Goal: Find specific page/section: Find specific page/section

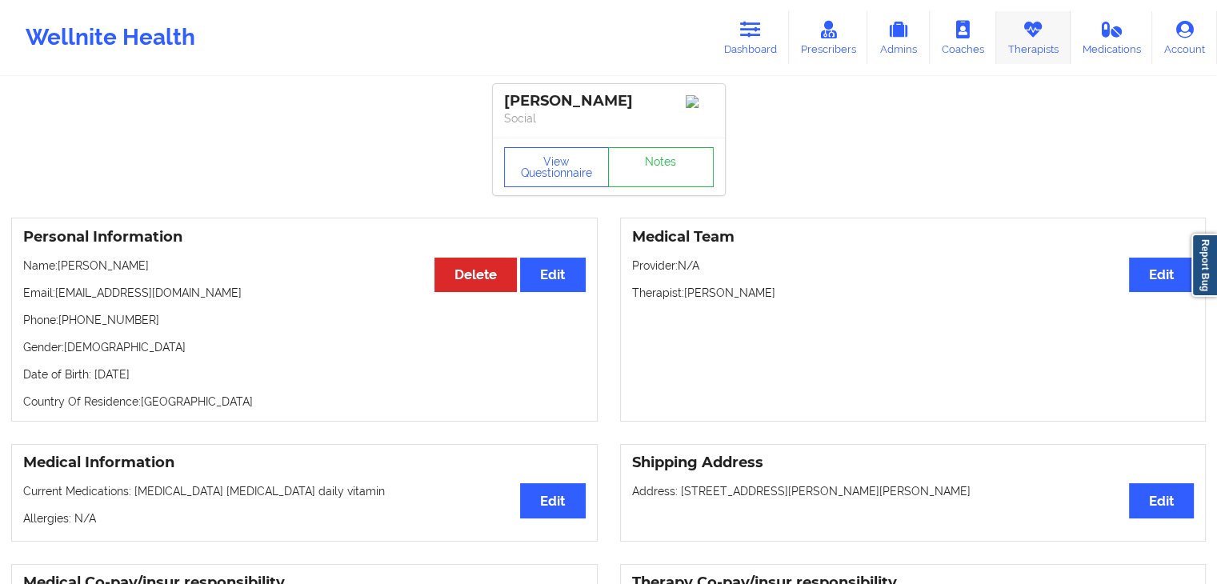
click at [1064, 30] on link "Therapists" at bounding box center [1033, 37] width 74 height 53
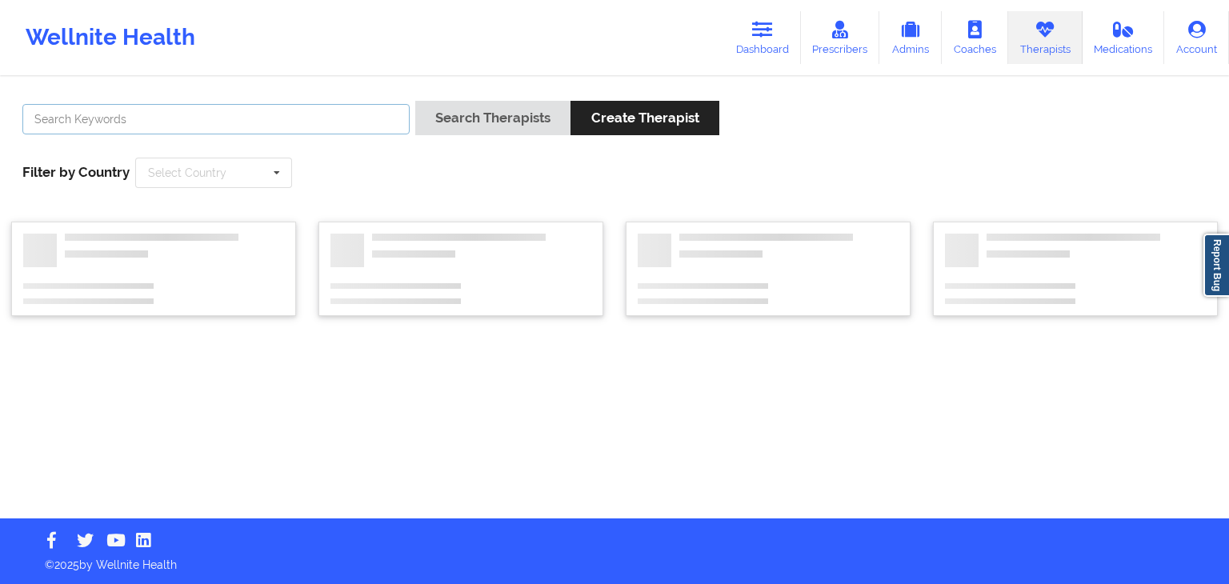
click at [304, 122] on input "text" at bounding box center [215, 119] width 387 height 30
paste input "[PERSON_NAME]"
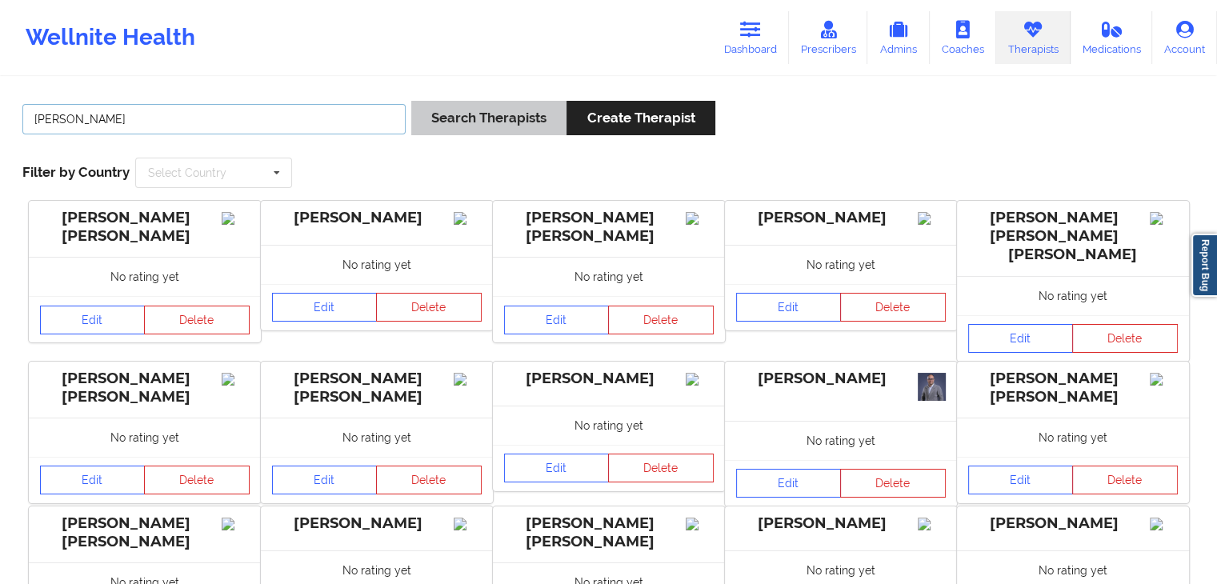
type input "[PERSON_NAME]"
click at [473, 118] on button "Search Therapists" at bounding box center [488, 118] width 155 height 34
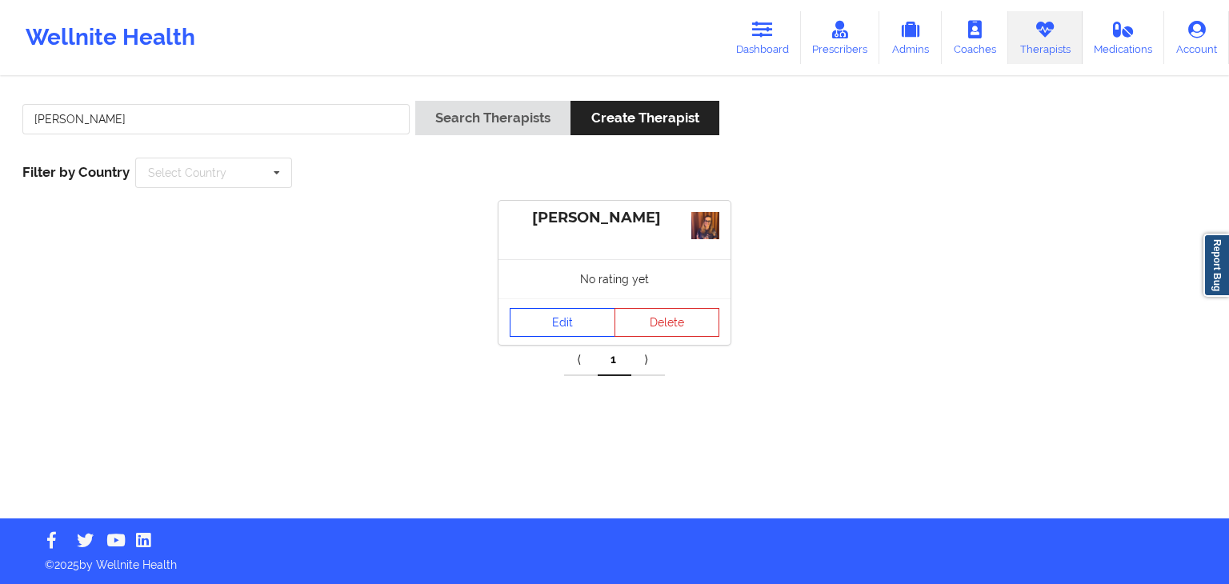
click at [576, 319] on link "Edit" at bounding box center [563, 322] width 106 height 29
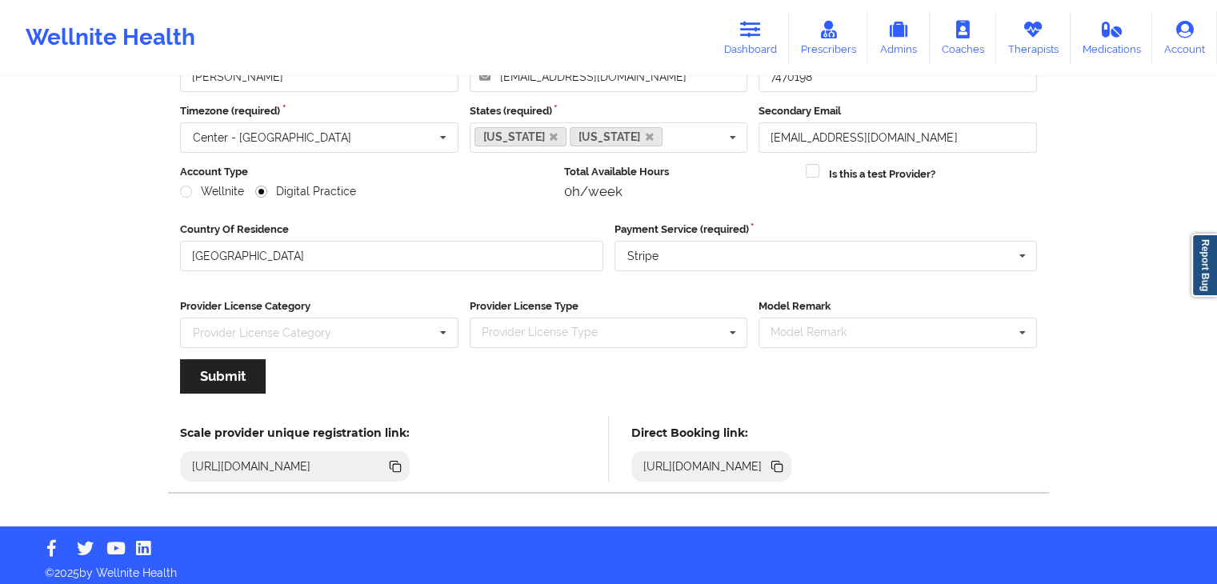
scroll to position [133, 0]
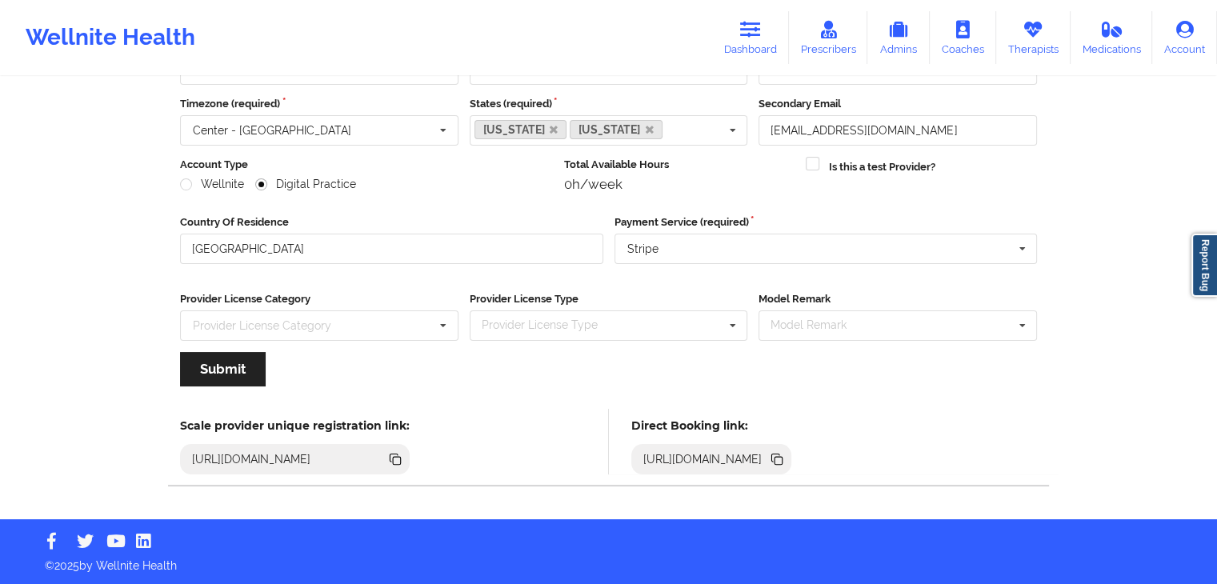
click at [786, 462] on icon at bounding box center [777, 460] width 18 height 18
click at [780, 455] on icon at bounding box center [776, 458] width 8 height 8
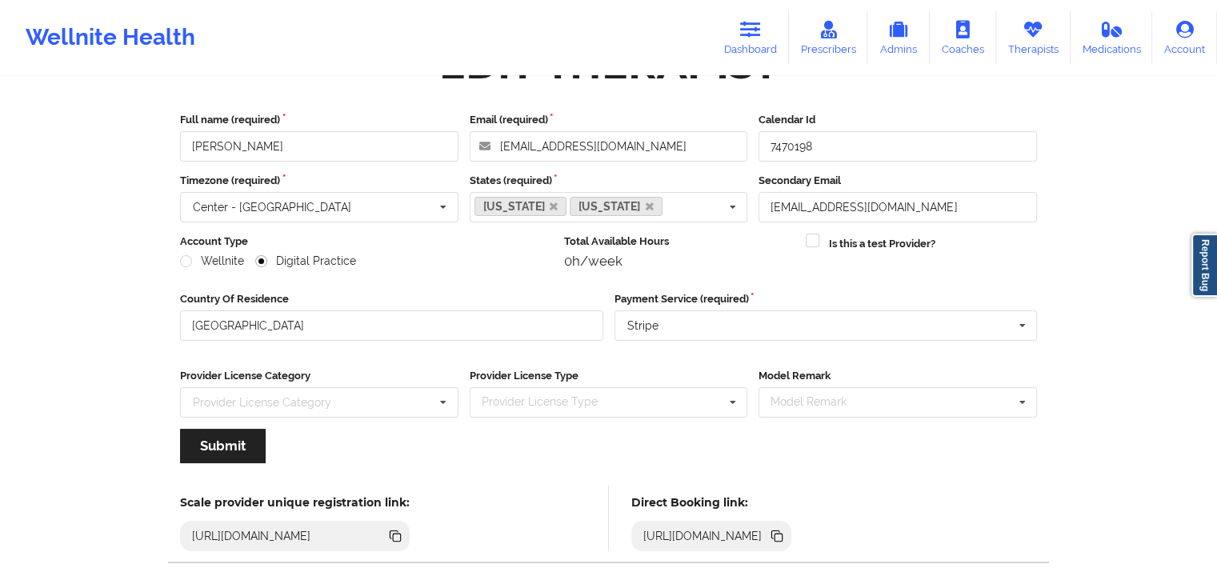
scroll to position [0, 0]
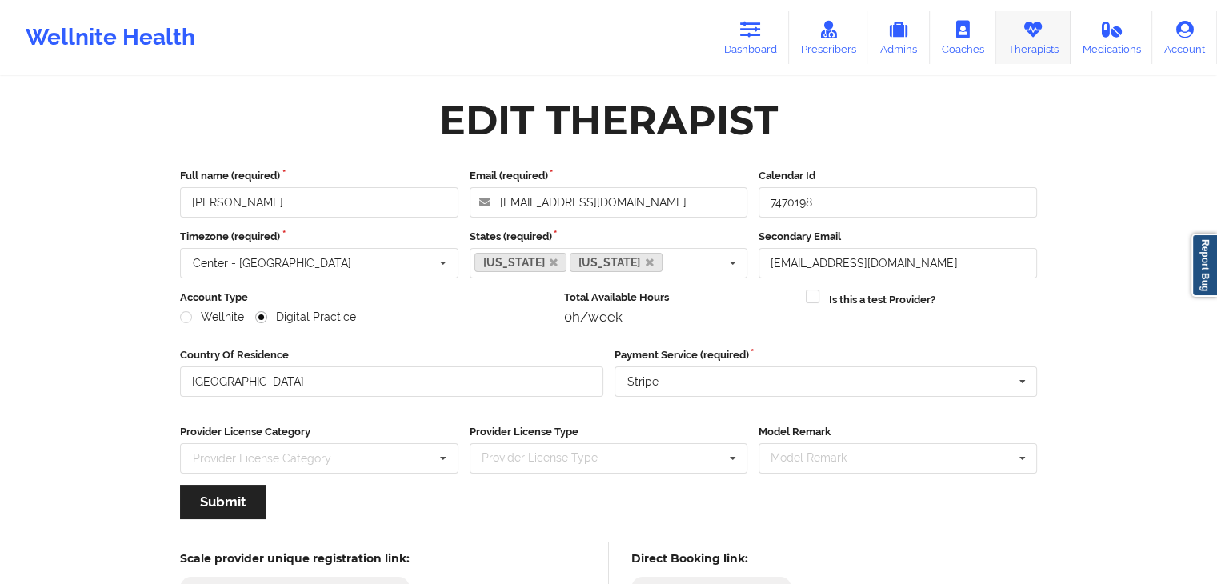
click at [1044, 33] on icon at bounding box center [1033, 30] width 21 height 18
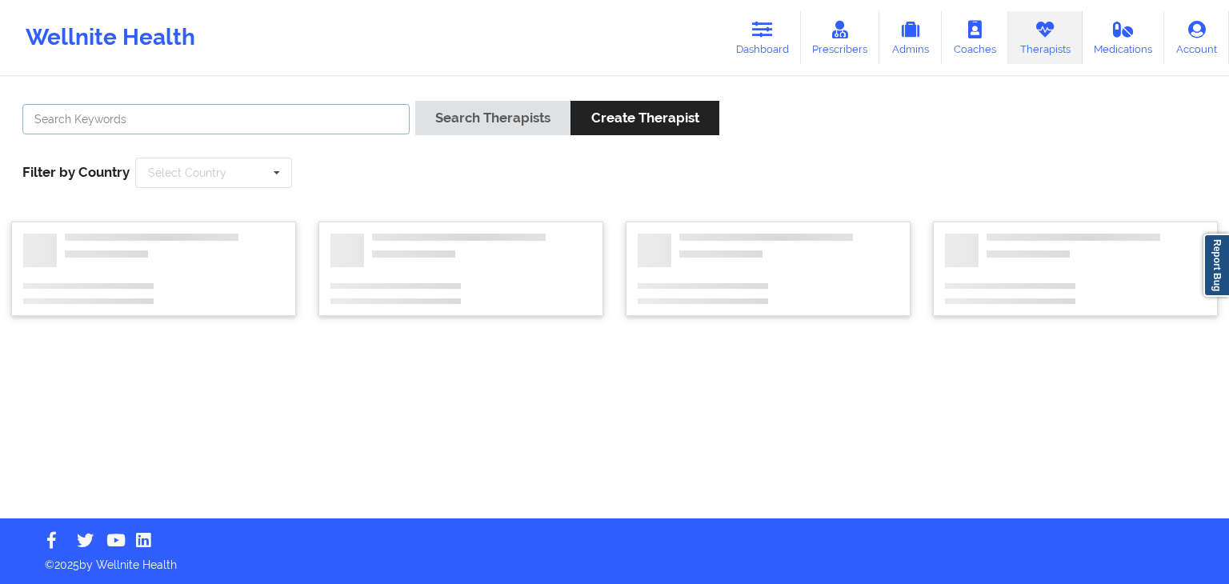
click at [320, 121] on input "text" at bounding box center [215, 119] width 387 height 30
paste input "[PERSON_NAME]"
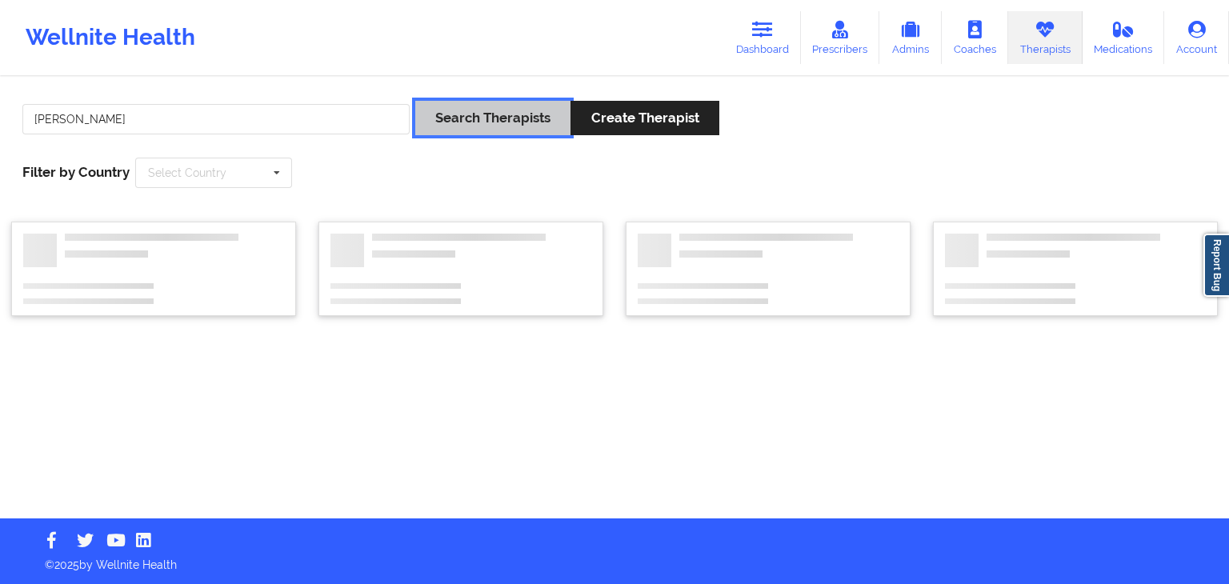
click at [449, 122] on button "Search Therapists" at bounding box center [492, 118] width 155 height 34
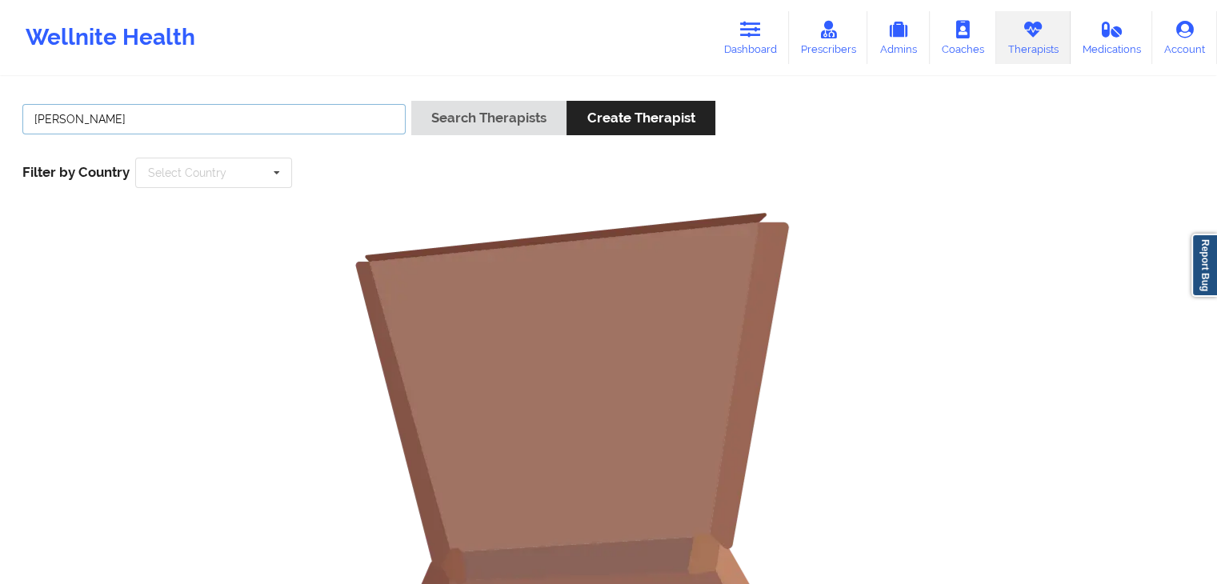
click at [271, 126] on input "[PERSON_NAME]" at bounding box center [213, 119] width 383 height 30
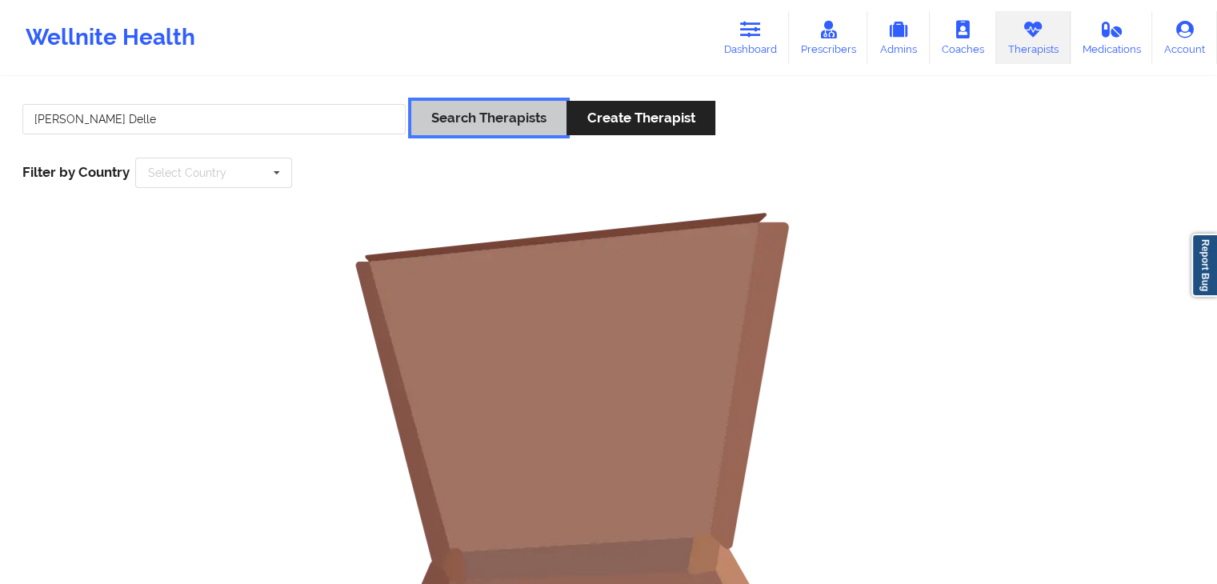
click at [463, 109] on button "Search Therapists" at bounding box center [488, 118] width 155 height 34
drag, startPoint x: 138, startPoint y: 122, endPoint x: 68, endPoint y: 114, distance: 70.2
click at [68, 114] on input "[PERSON_NAME] Delle" at bounding box center [213, 119] width 383 height 30
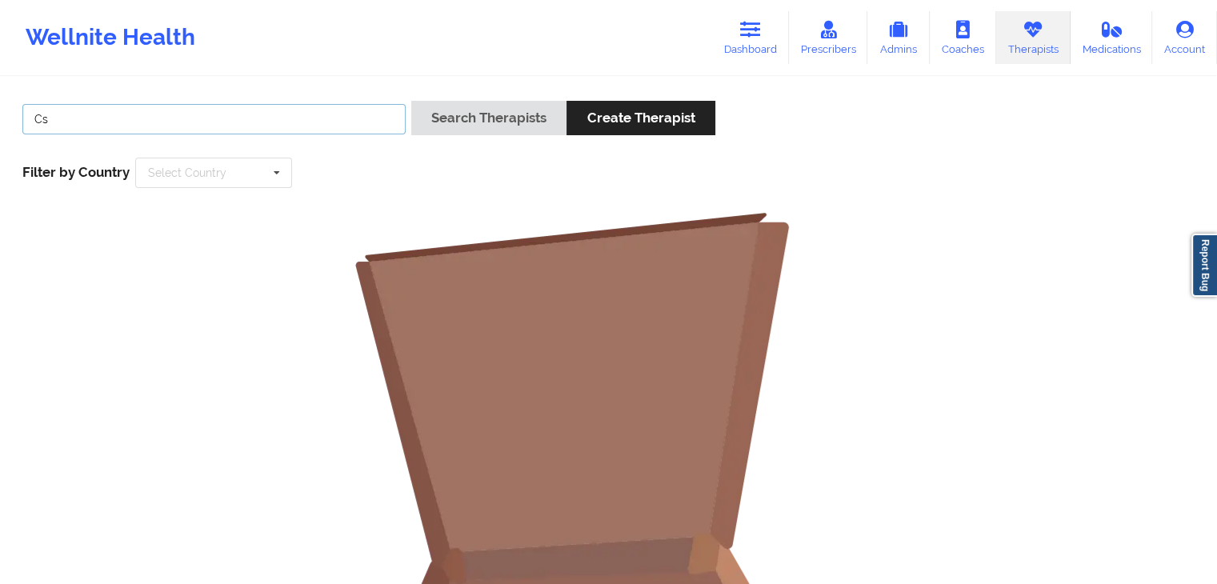
type input "s"
paste input "[PERSON_NAME]"
drag, startPoint x: 69, startPoint y: 118, endPoint x: 175, endPoint y: 135, distance: 107.9
click at [175, 135] on div "[PERSON_NAME]" at bounding box center [214, 124] width 395 height 46
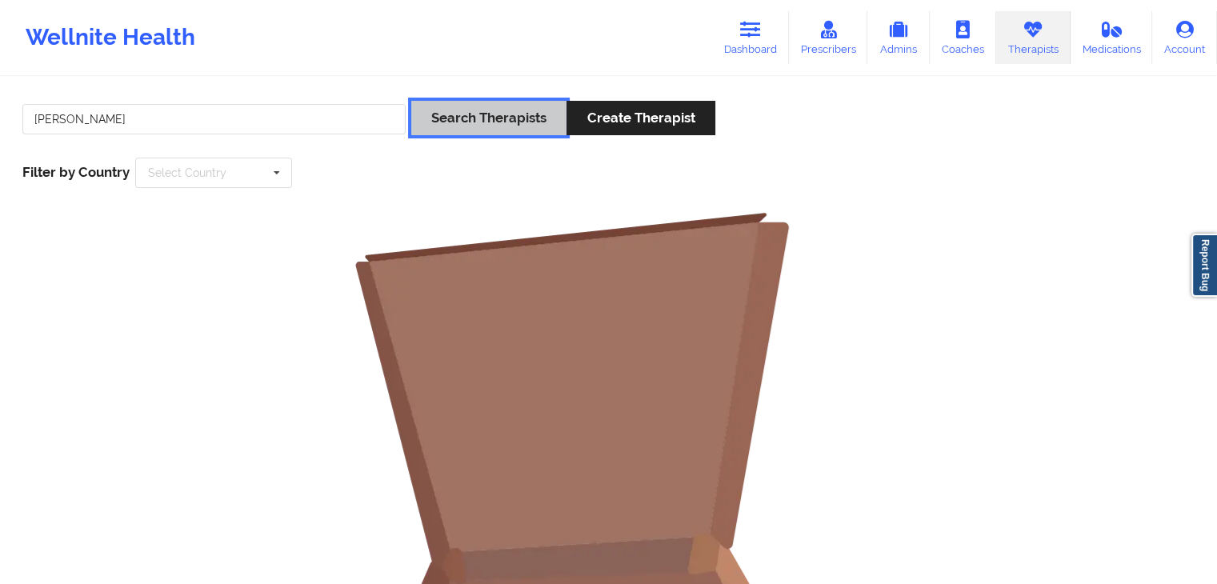
click at [437, 108] on button "Search Therapists" at bounding box center [488, 118] width 155 height 34
drag, startPoint x: 231, startPoint y: 115, endPoint x: 0, endPoint y: 123, distance: 230.7
click at [0, 123] on div "[PERSON_NAME] Search Therapists Create Therapist Filter by Country Select Count…" at bounding box center [608, 494] width 1217 height 832
paste input "[PERSON_NAME]"
drag, startPoint x: 75, startPoint y: 119, endPoint x: 0, endPoint y: 124, distance: 75.4
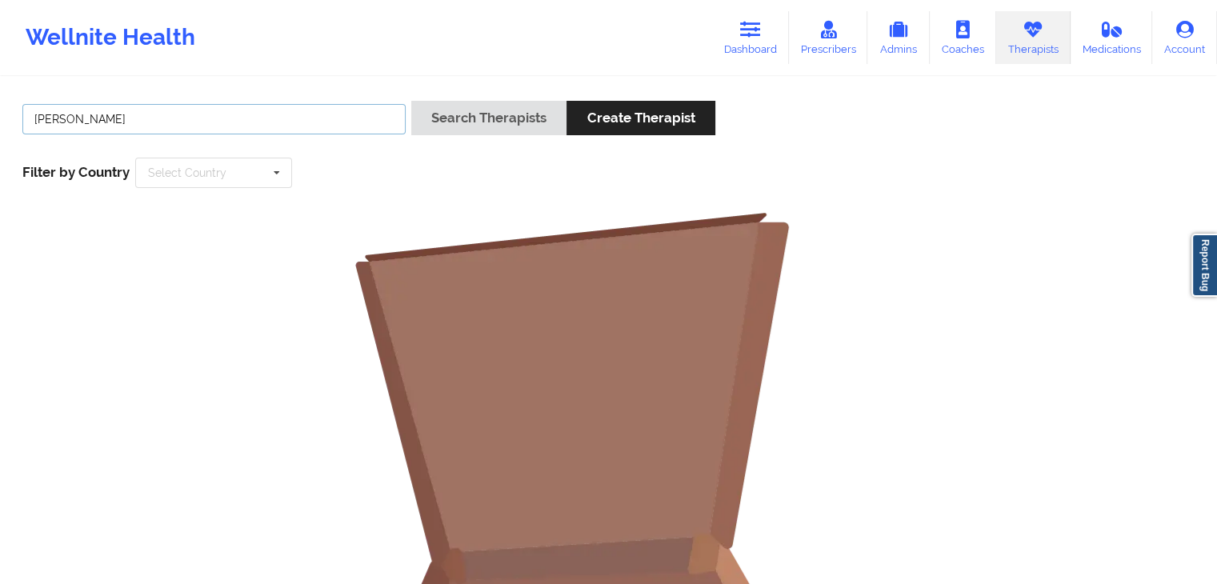
click at [0, 124] on div "[PERSON_NAME] Search Therapists Create Therapist Filter by Country Select Count…" at bounding box center [608, 494] width 1217 height 832
type input "[PERSON_NAME]"
click at [491, 108] on button "Search Therapists" at bounding box center [488, 118] width 155 height 34
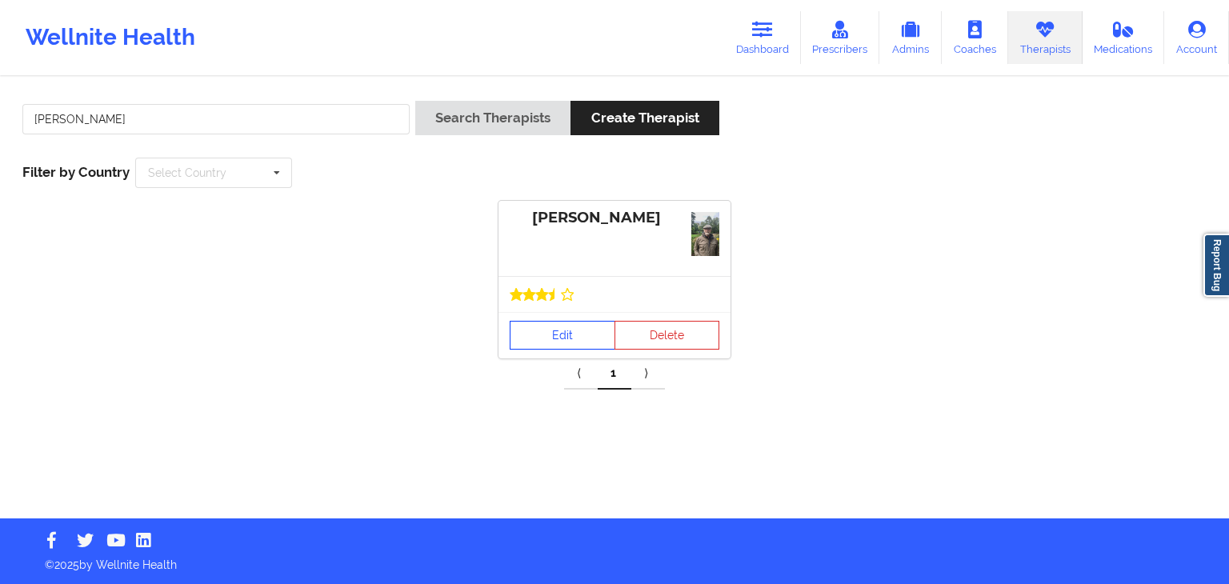
click at [564, 335] on link "Edit" at bounding box center [563, 335] width 106 height 29
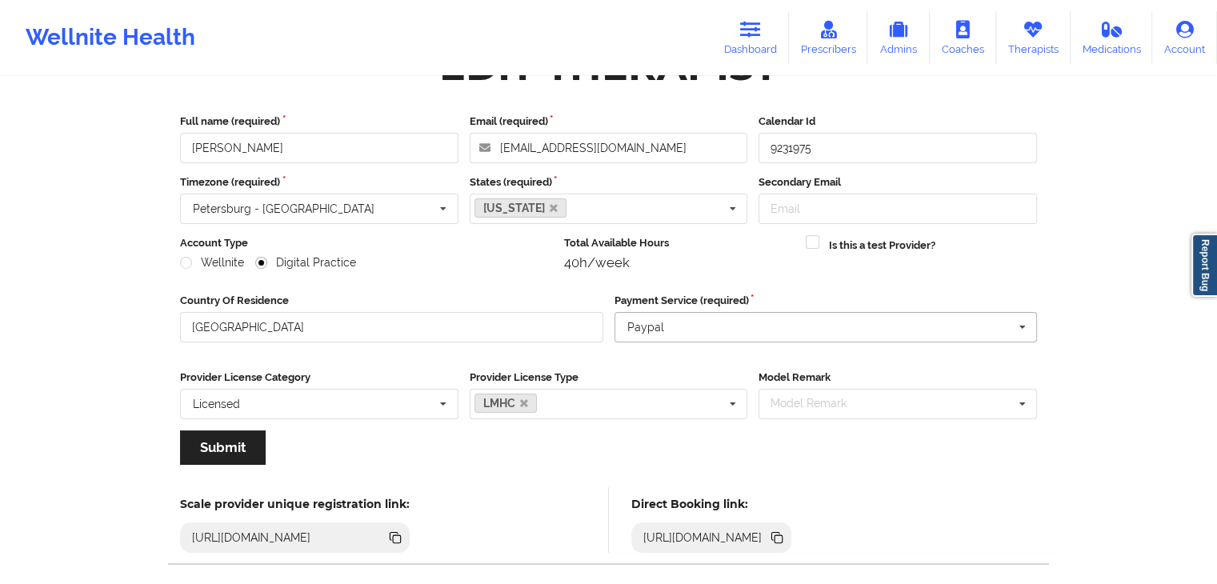
scroll to position [133, 0]
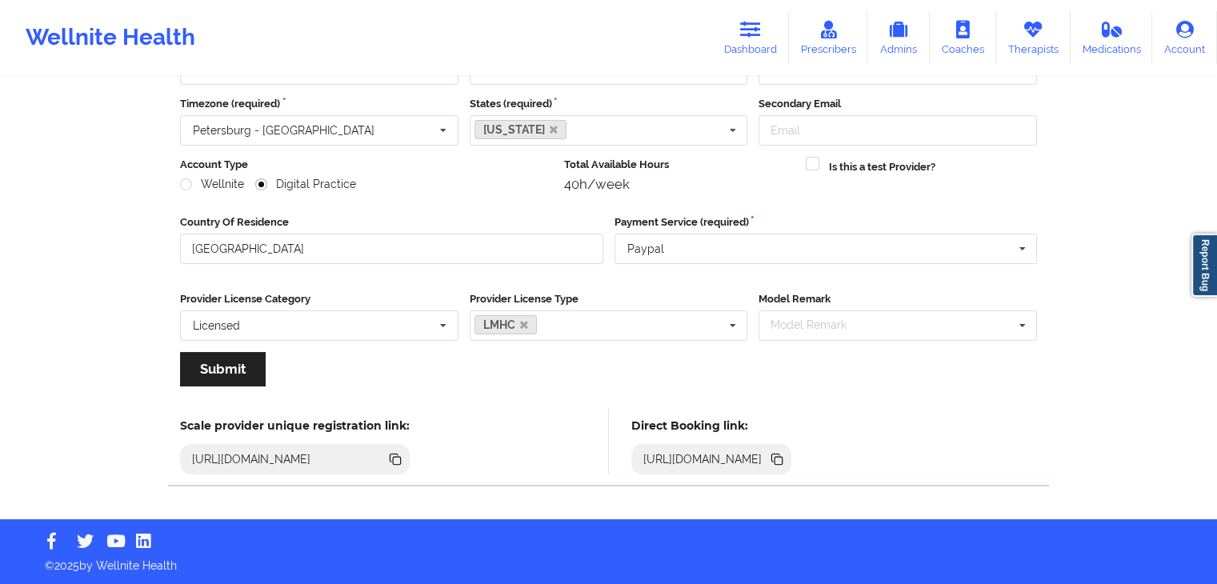
click at [792, 455] on div "[URL][DOMAIN_NAME]" at bounding box center [712, 459] width 161 height 30
click at [780, 456] on icon at bounding box center [776, 458] width 8 height 8
